Goal: Task Accomplishment & Management: Manage account settings

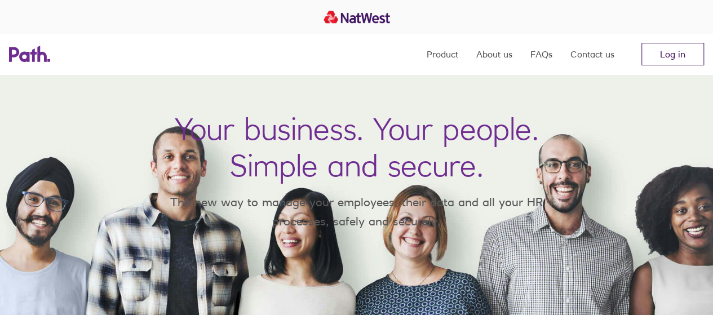
click at [657, 62] on link "Log in" at bounding box center [673, 54] width 63 height 23
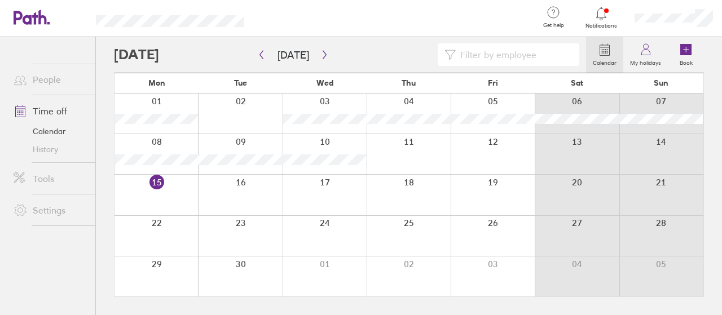
click at [470, 245] on div at bounding box center [493, 236] width 84 height 40
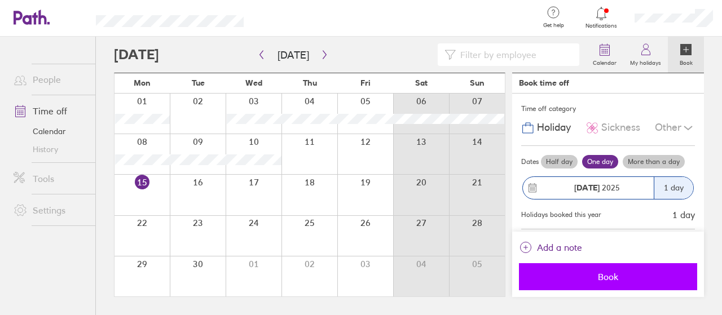
click at [547, 271] on button "Book" at bounding box center [608, 276] width 178 height 27
